Goal: Information Seeking & Learning: Learn about a topic

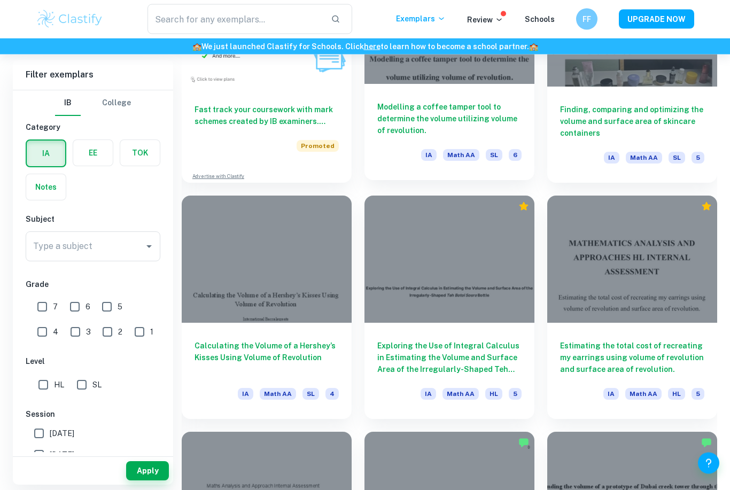
scroll to position [875, 0]
click at [456, 96] on div "Modelling a coffee tamper tool to determine the volume utilizing volume of revo…" at bounding box center [450, 132] width 170 height 96
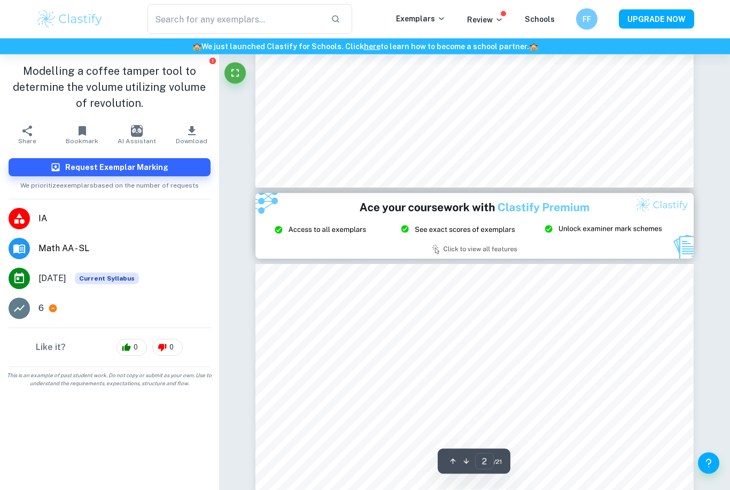
type input "3"
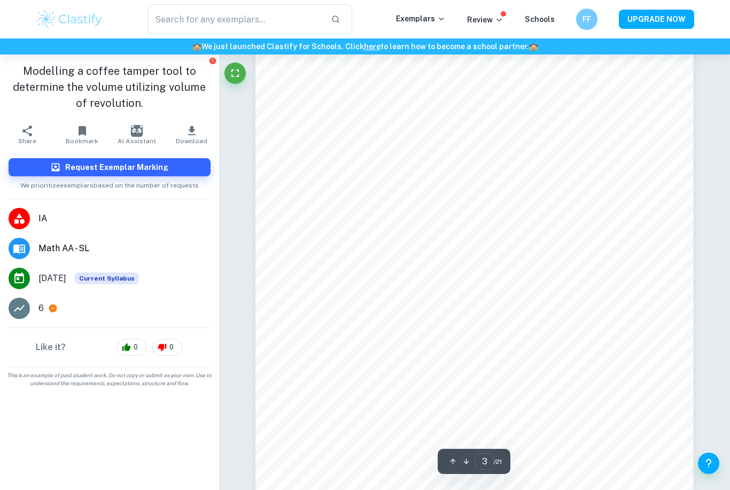
scroll to position [1470, 0]
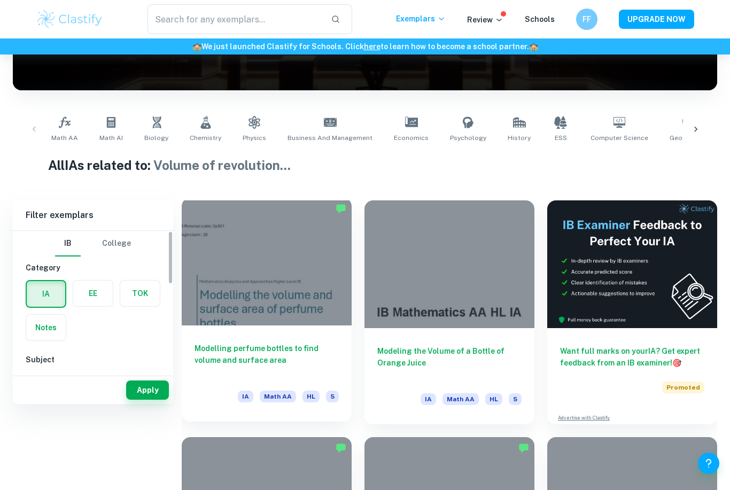
scroll to position [193, 0]
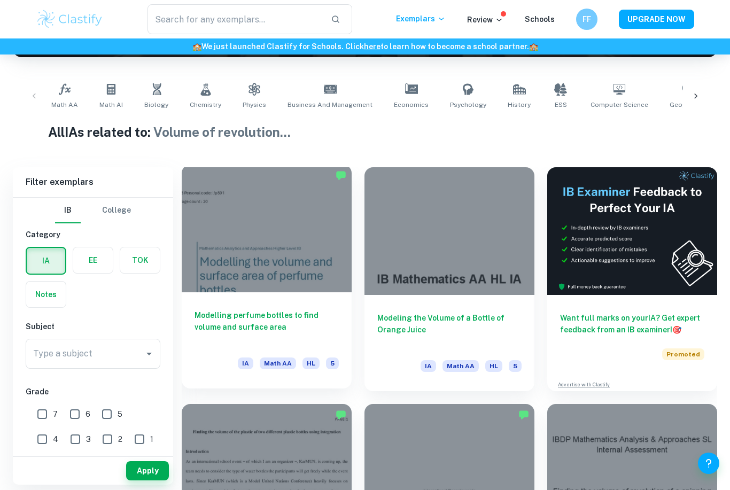
click at [306, 264] on div at bounding box center [267, 229] width 170 height 128
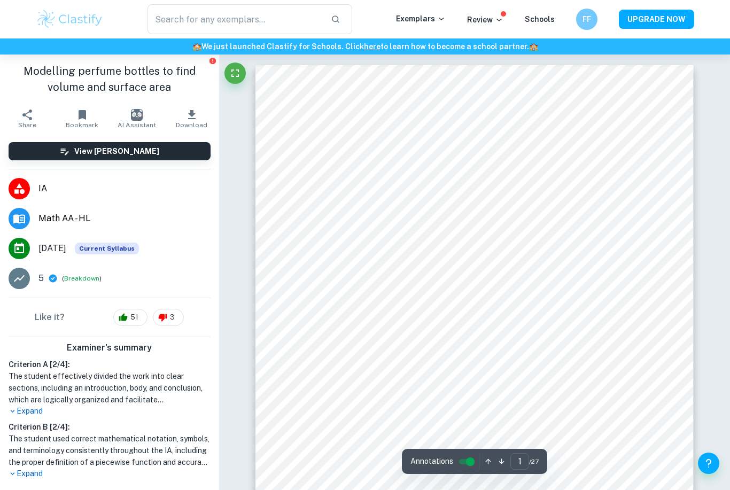
click at [30, 405] on h1 "The student effectively divided the work into clear sections, including an intr…" at bounding box center [110, 387] width 202 height 35
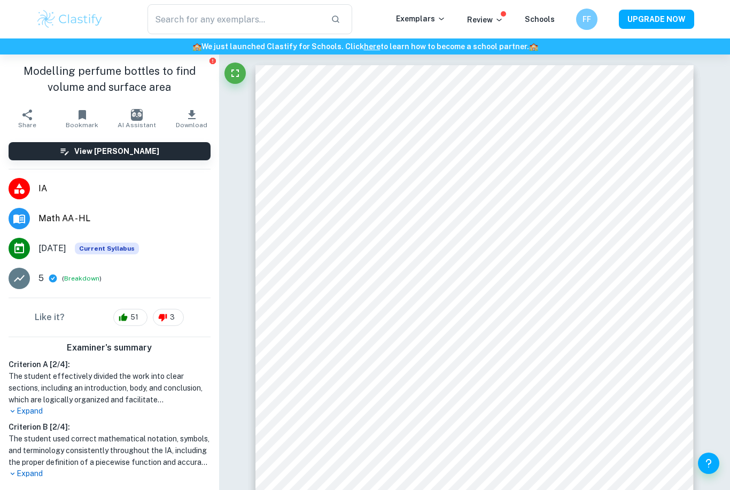
click at [37, 412] on p "Expand" at bounding box center [110, 411] width 202 height 11
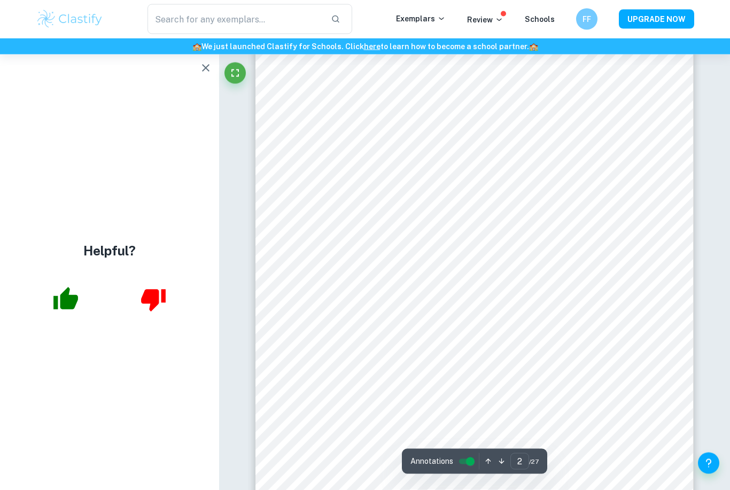
scroll to position [798, 0]
click at [205, 74] on icon "button" at bounding box center [205, 67] width 13 height 13
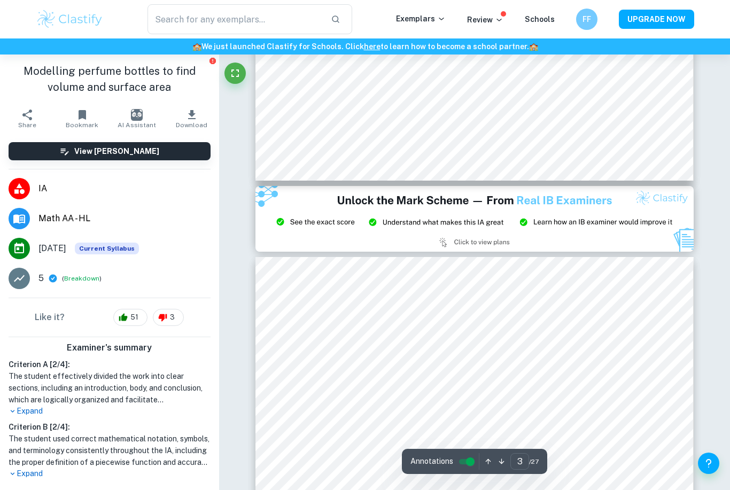
scroll to position [1203, 0]
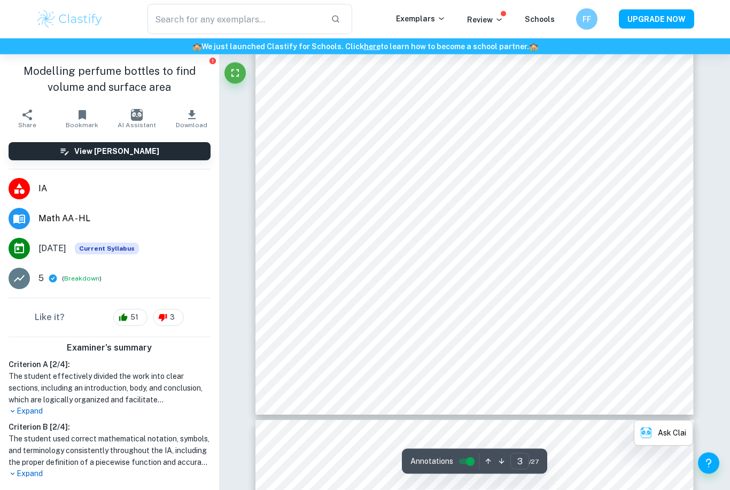
scroll to position [1650, 0]
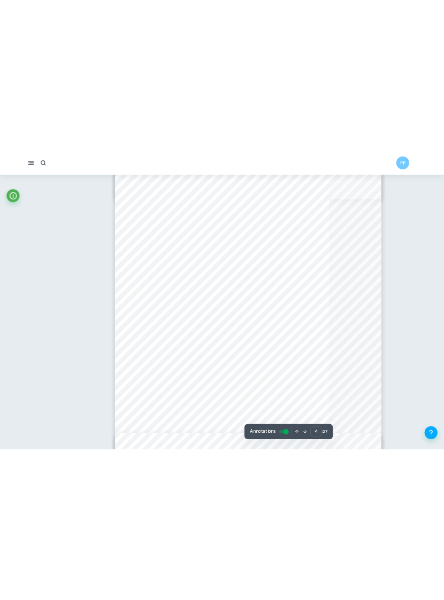
scroll to position [1720, 0]
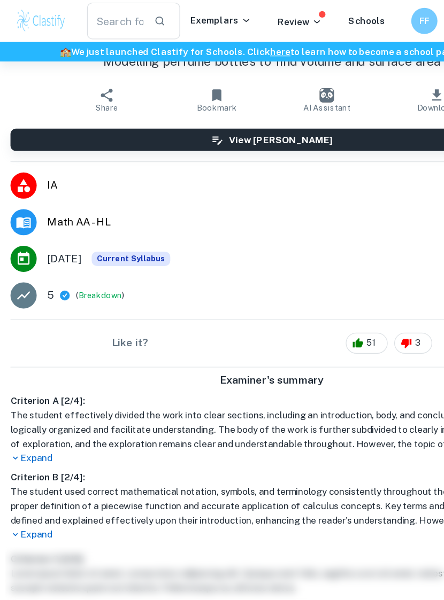
type input "3"
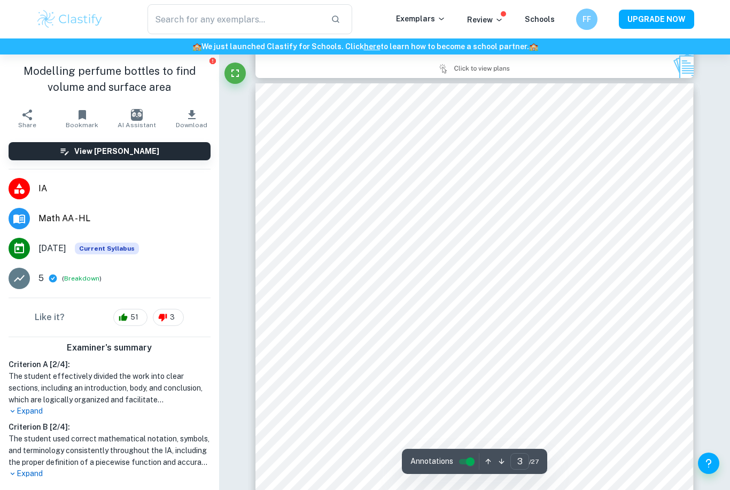
scroll to position [1340, 0]
